Goal: Transaction & Acquisition: Purchase product/service

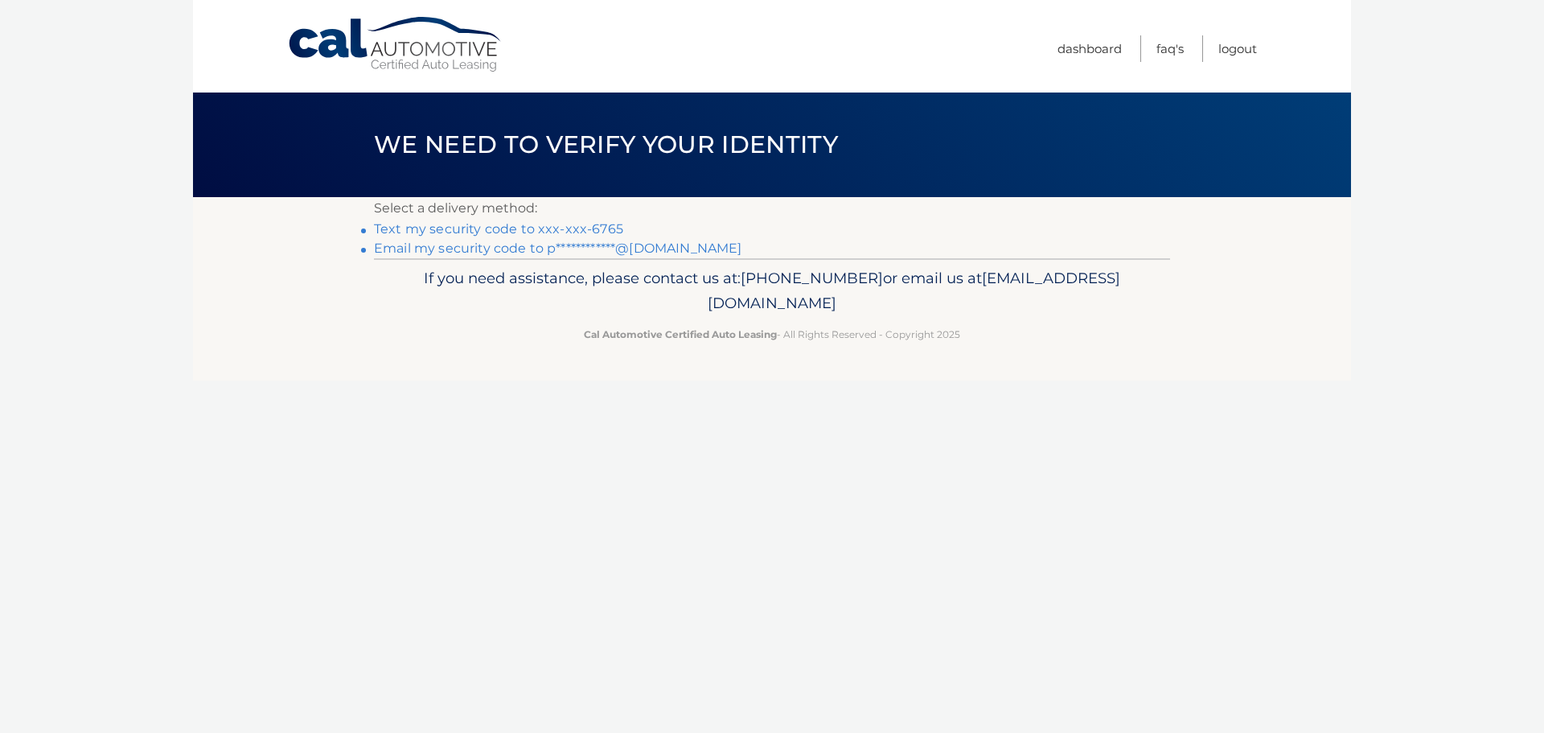
click at [515, 223] on link "Text my security code to xxx-xxx-6765" at bounding box center [498, 228] width 249 height 15
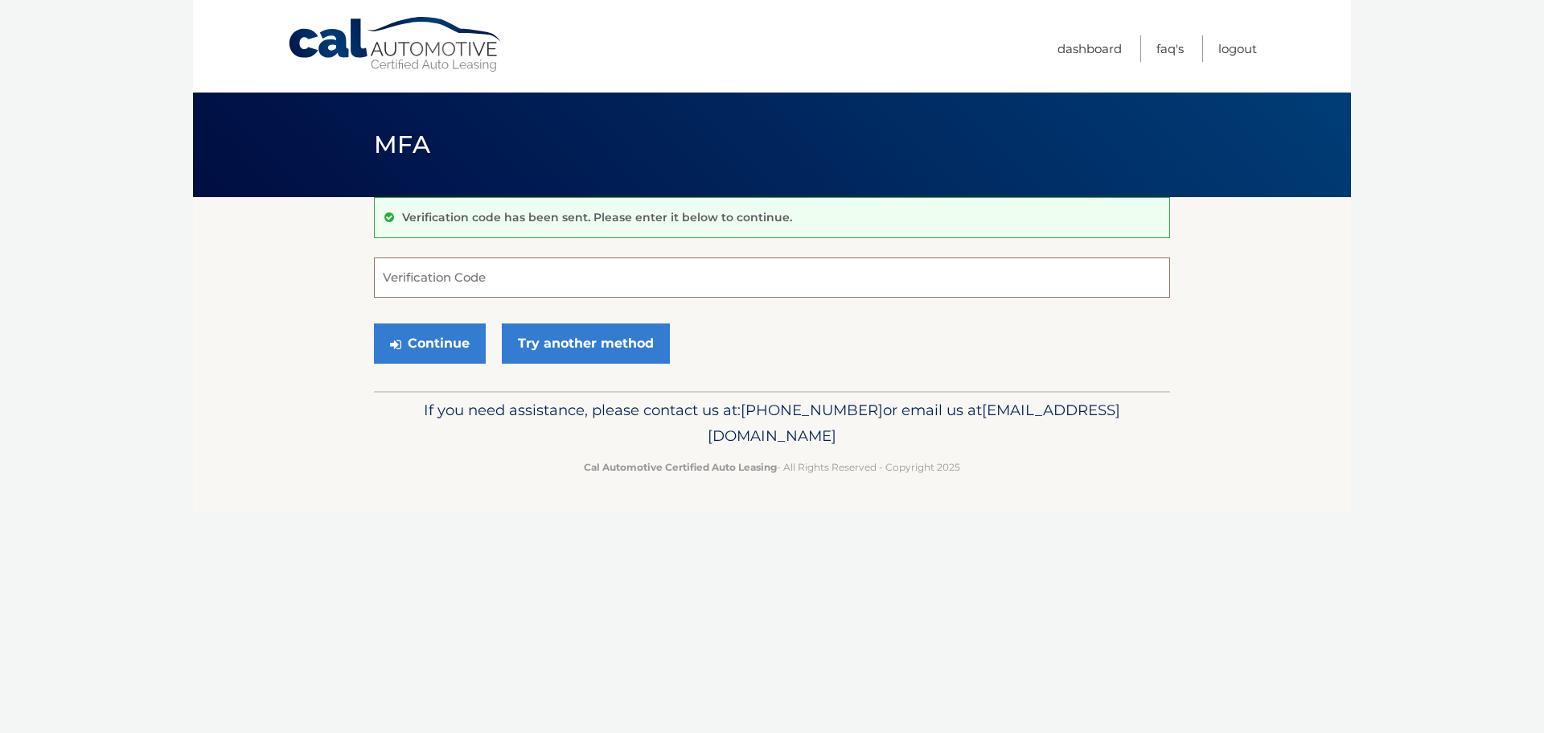
click at [506, 268] on input "Verification Code" at bounding box center [772, 277] width 796 height 40
type input "611009"
click at [416, 334] on button "Continue" at bounding box center [430, 343] width 112 height 40
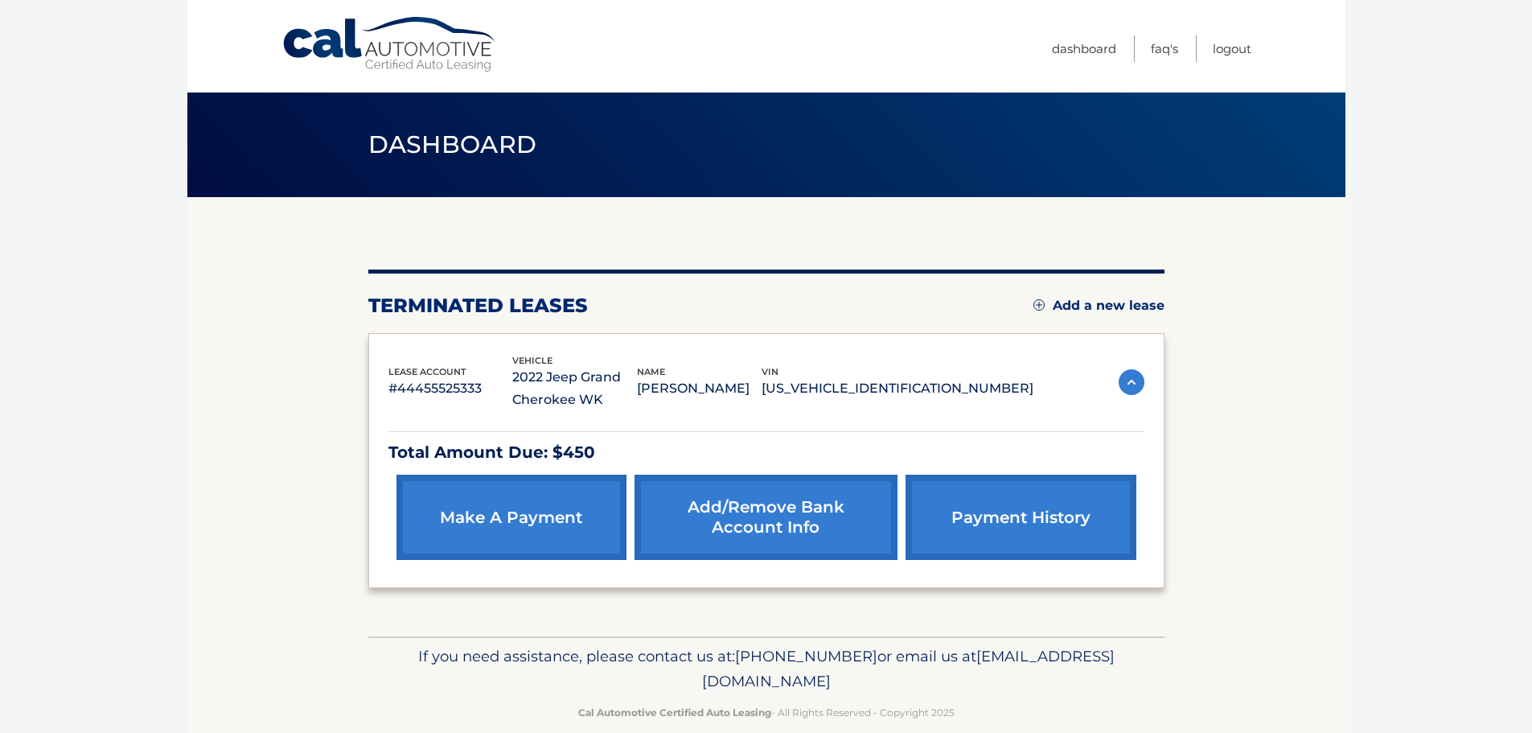
click at [475, 496] on link "make a payment" at bounding box center [511, 516] width 230 height 85
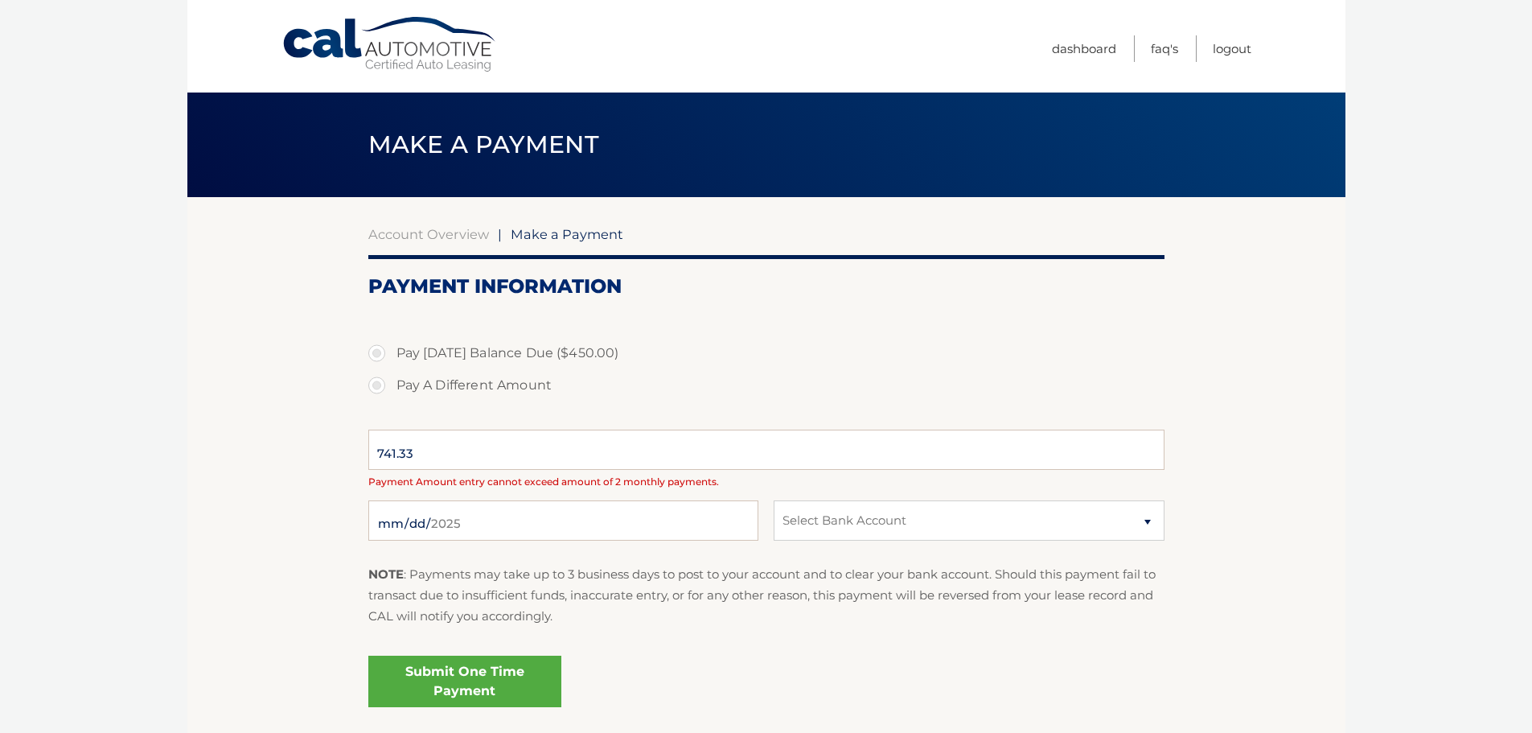
select select "MDkwOGUzNDQtYTFiOS00NzgzLThjMGItZjYwMGNkZDlkZmZk"
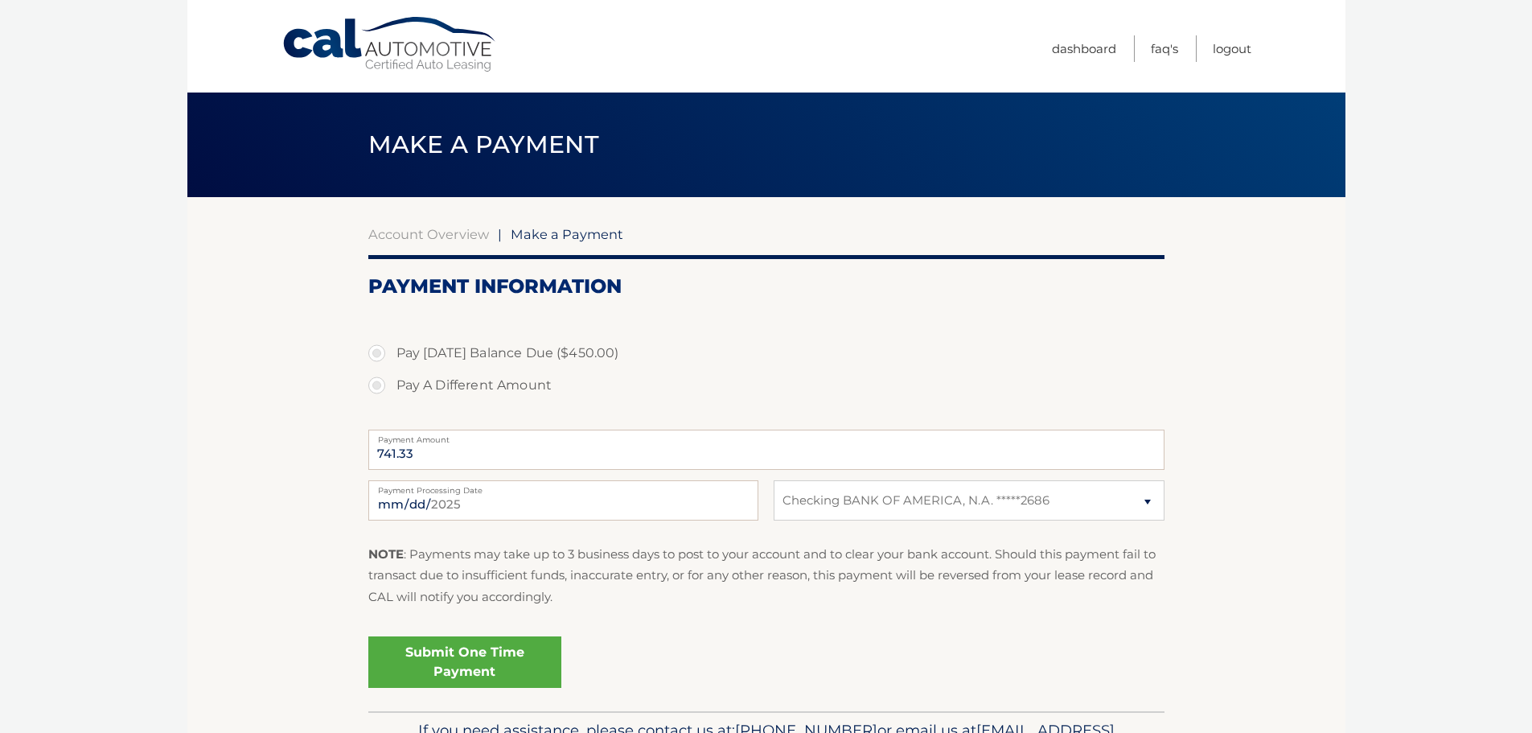
click at [379, 351] on label "Pay [DATE] Balance Due ($450.00)" at bounding box center [766, 353] width 796 height 32
click at [379, 351] on input "Pay [DATE] Balance Due ($450.00)" at bounding box center [383, 350] width 16 height 26
radio input "true"
type input "450.00"
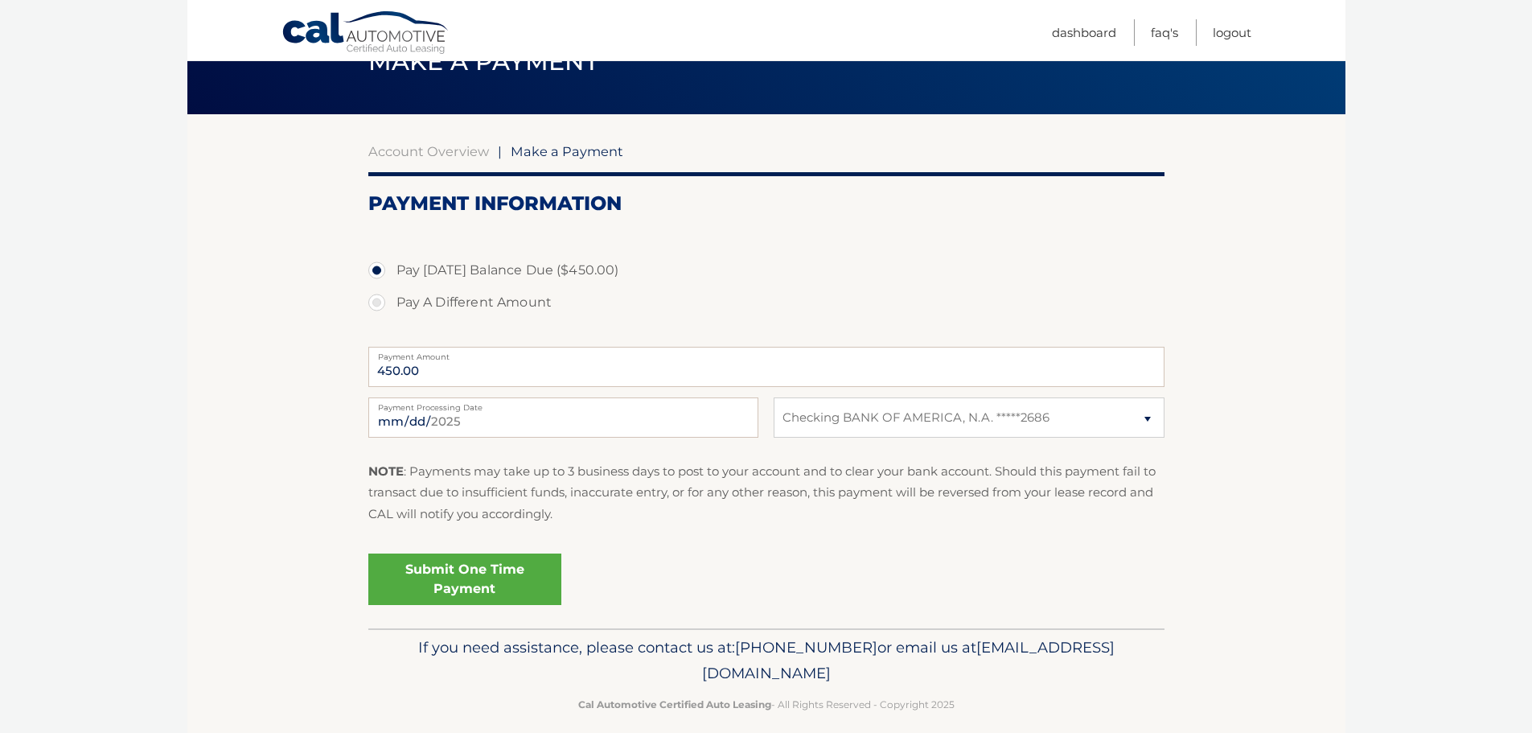
scroll to position [100, 0]
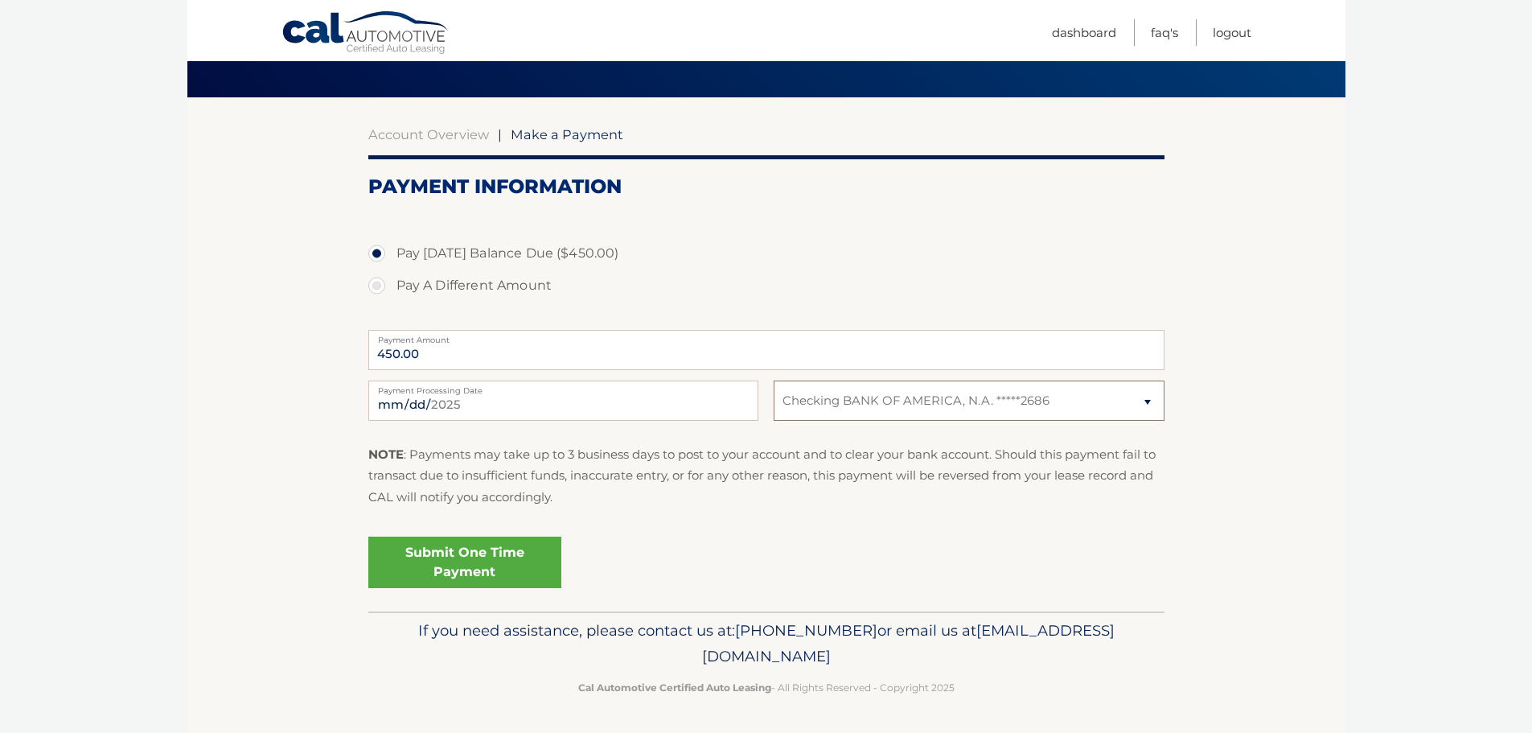
click at [909, 407] on select "Select Bank Account Checking BANK OF AMERICA, N.A. *****2686" at bounding box center [969, 400] width 390 height 40
click at [850, 266] on label "Pay Today's Balance Due ($450.00)" at bounding box center [766, 253] width 796 height 32
click at [391, 263] on input "Pay Today's Balance Due ($450.00)" at bounding box center [383, 250] width 16 height 26
click at [972, 239] on label "Pay Today's Balance Due ($450.00)" at bounding box center [766, 253] width 796 height 32
click at [391, 239] on input "Pay Today's Balance Due ($450.00)" at bounding box center [383, 250] width 16 height 26
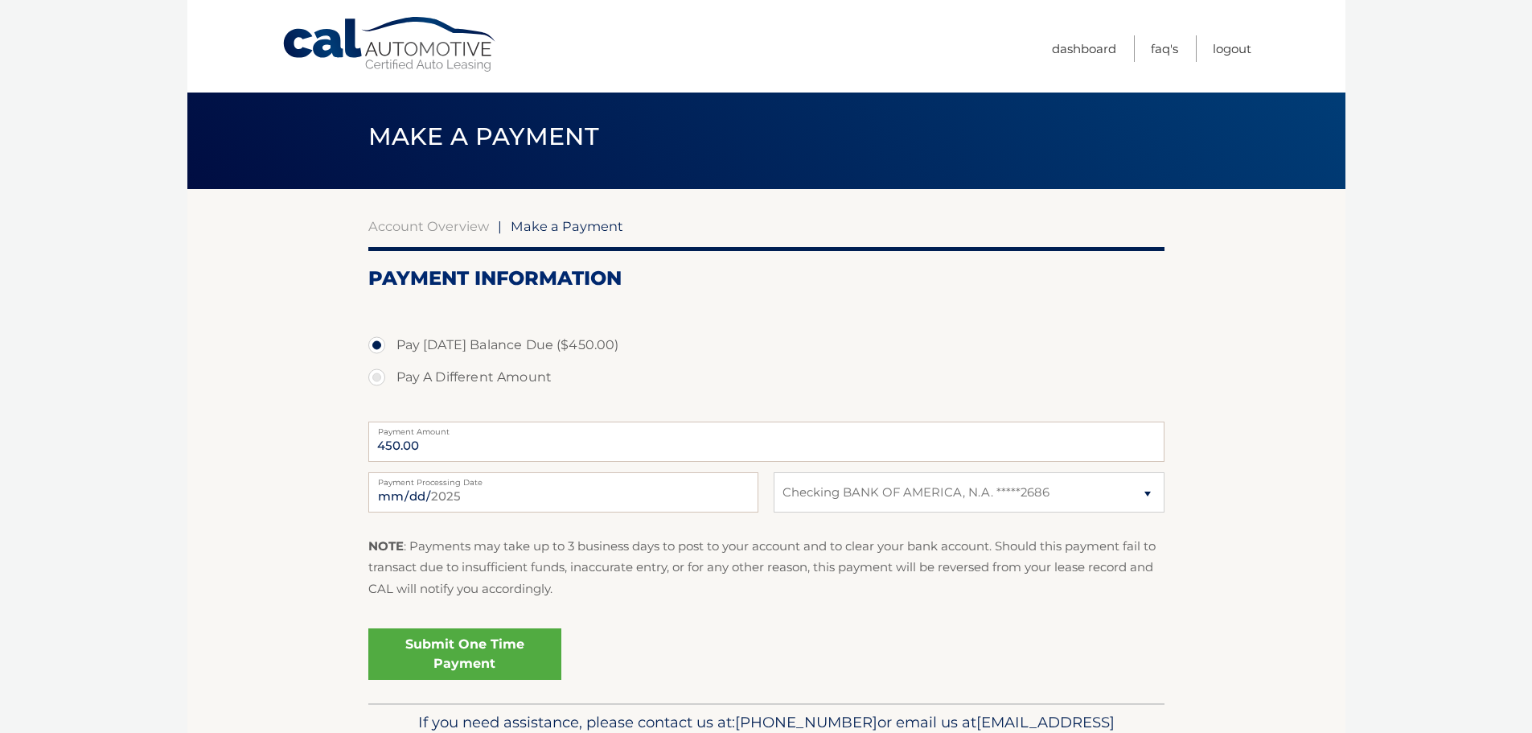
scroll to position [0, 0]
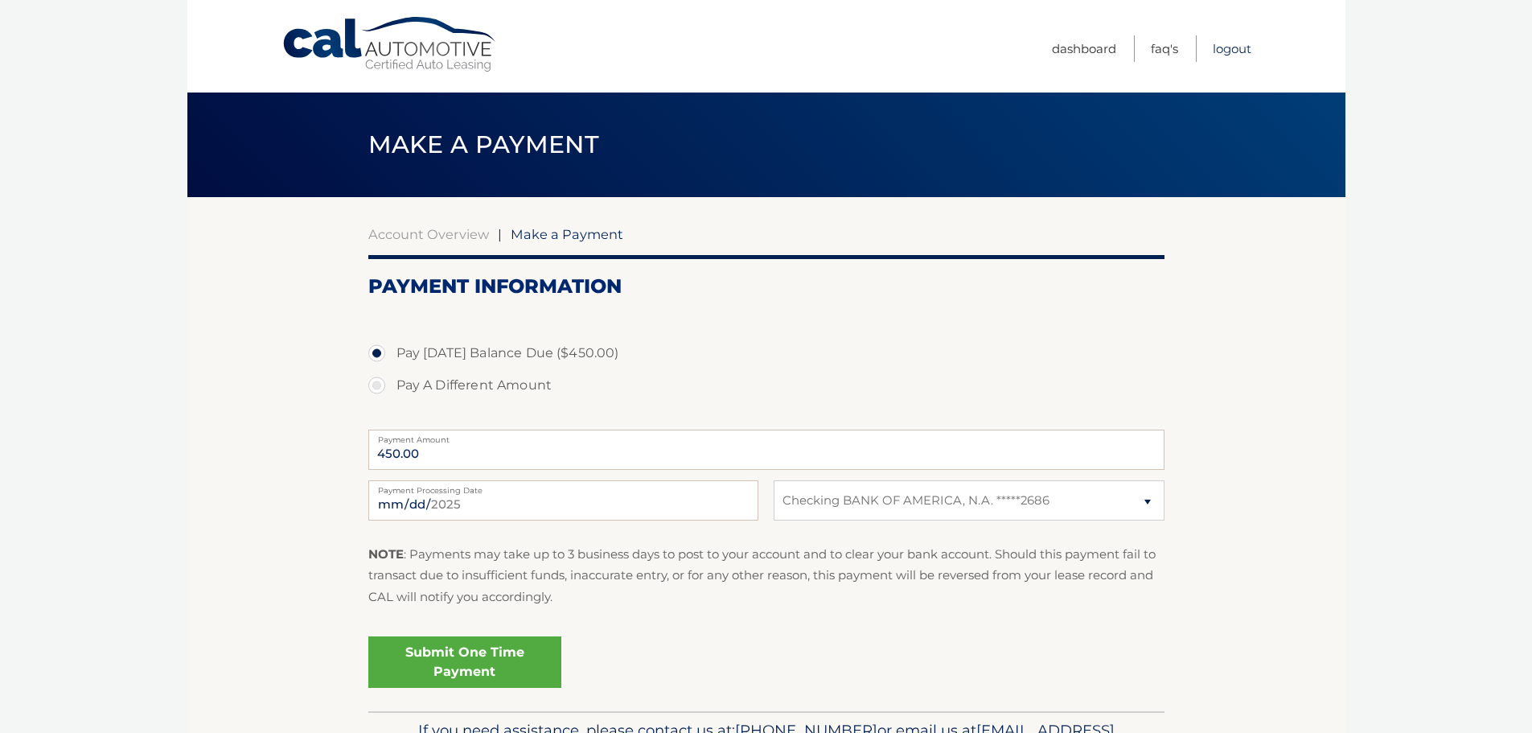
click at [1234, 49] on link "Logout" at bounding box center [1232, 48] width 39 height 27
